Goal: Navigation & Orientation: Find specific page/section

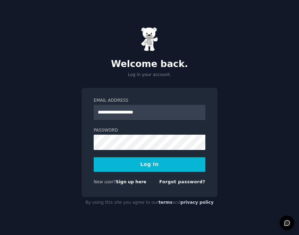
click at [94, 157] on button "Log In" at bounding box center [150, 164] width 112 height 15
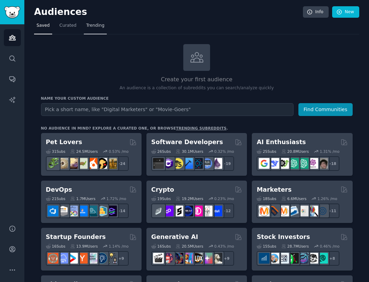
click at [98, 26] on span "Trending" at bounding box center [95, 26] width 18 height 6
